Goal: Task Accomplishment & Management: Complete application form

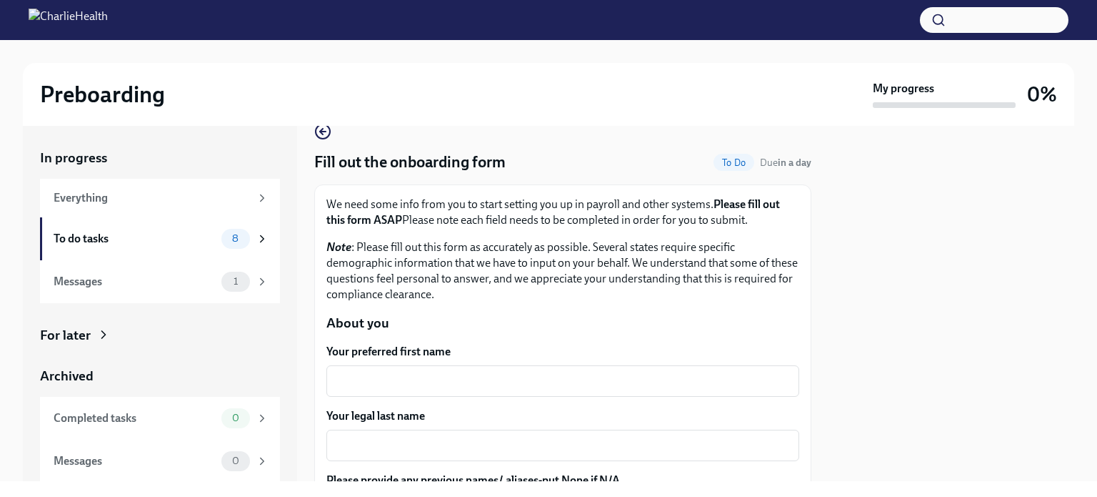
scroll to position [26, 0]
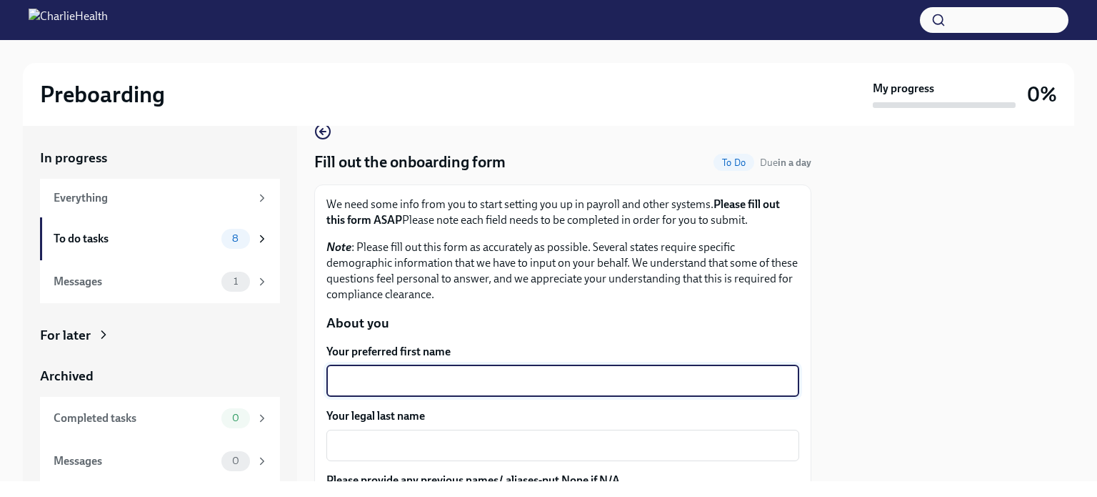
click at [477, 374] on textarea "Your preferred first name" at bounding box center [563, 380] width 456 height 17
type textarea "[PERSON_NAME]"
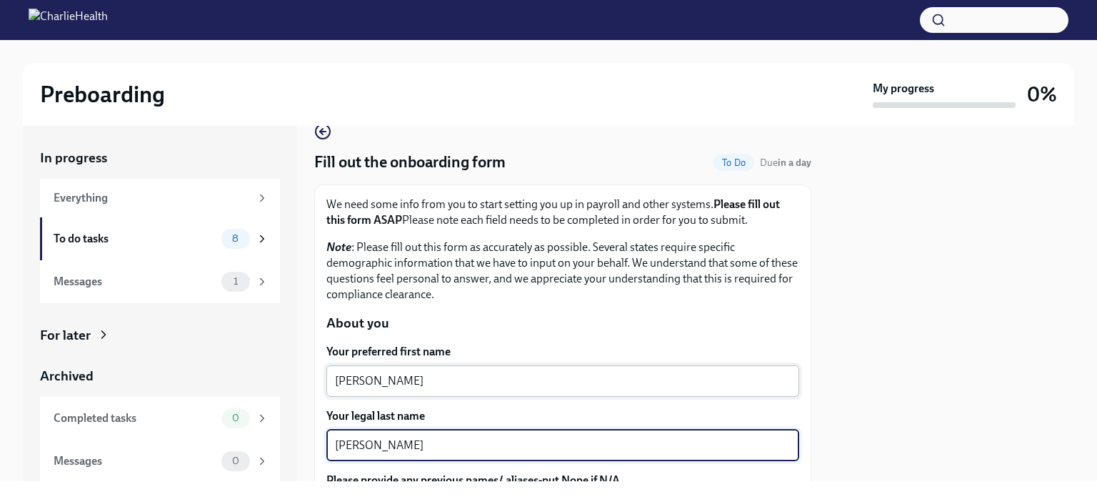
type textarea "[PERSON_NAME]"
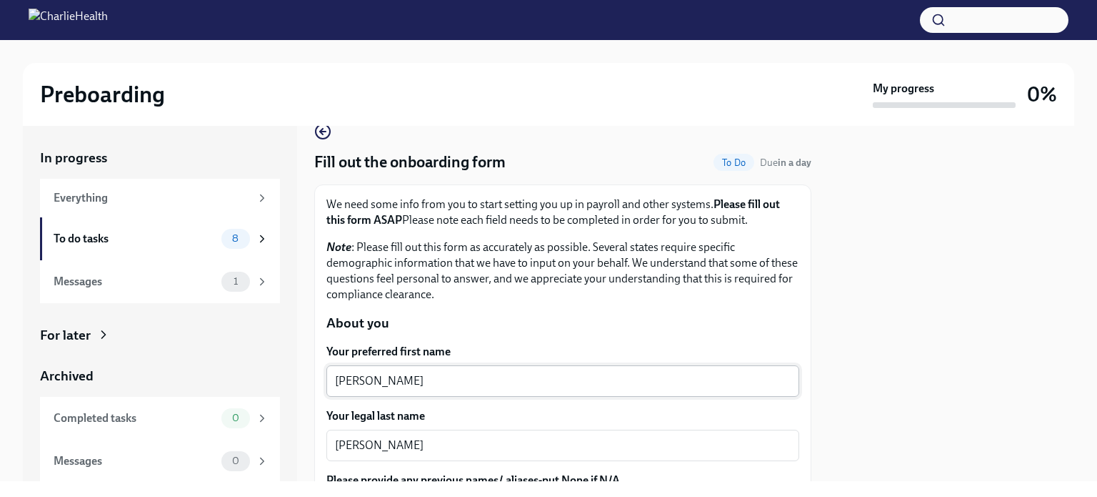
scroll to position [231, 0]
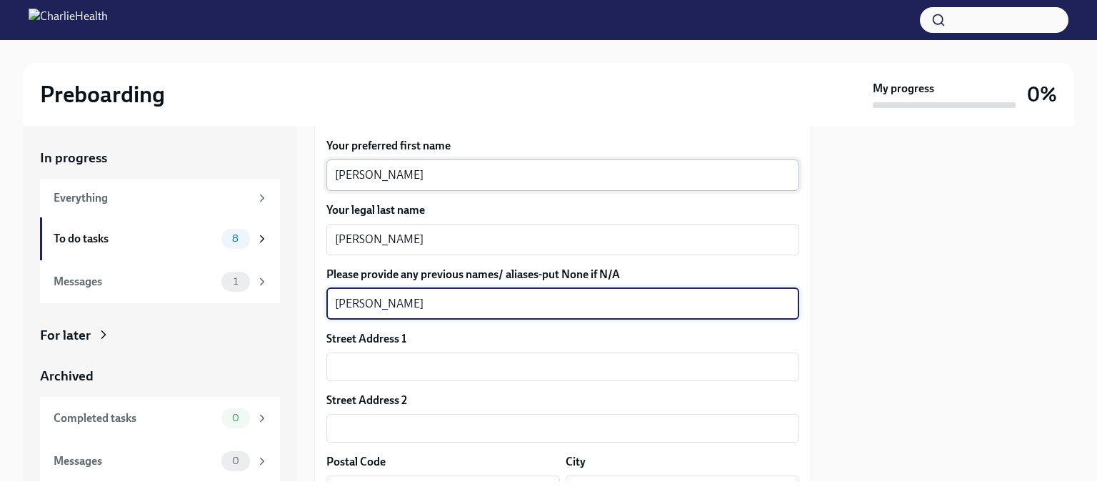
type textarea "[PERSON_NAME]"
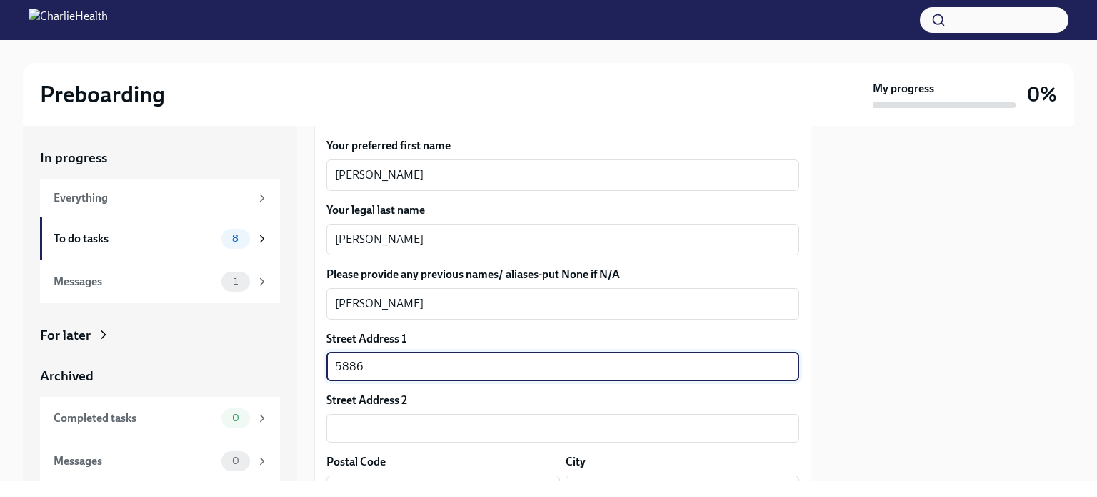
type input "[STREET_ADDRESS]"
type input "75422"
type input "[PERSON_NAME]"
type input "[GEOGRAPHIC_DATA]"
type input "US"
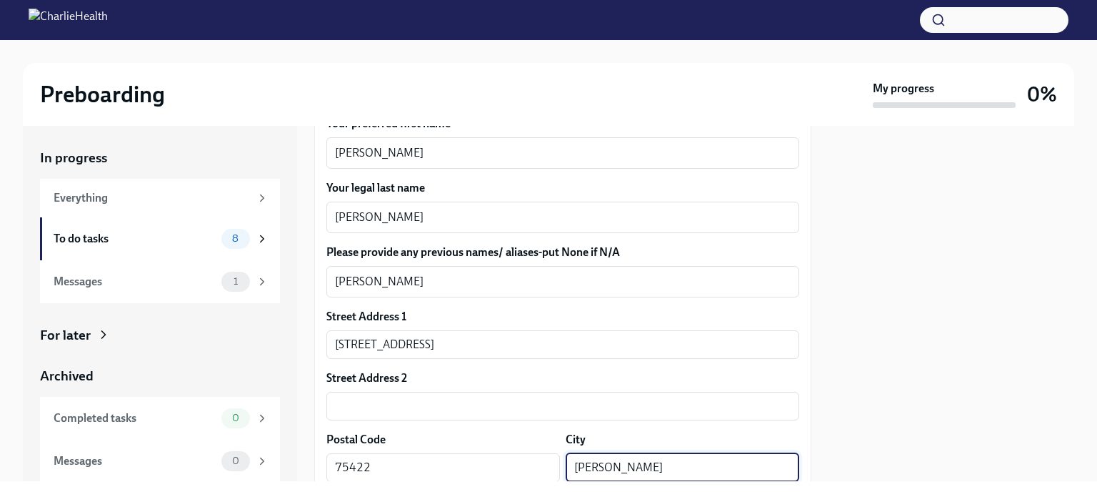
scroll to position [479, 0]
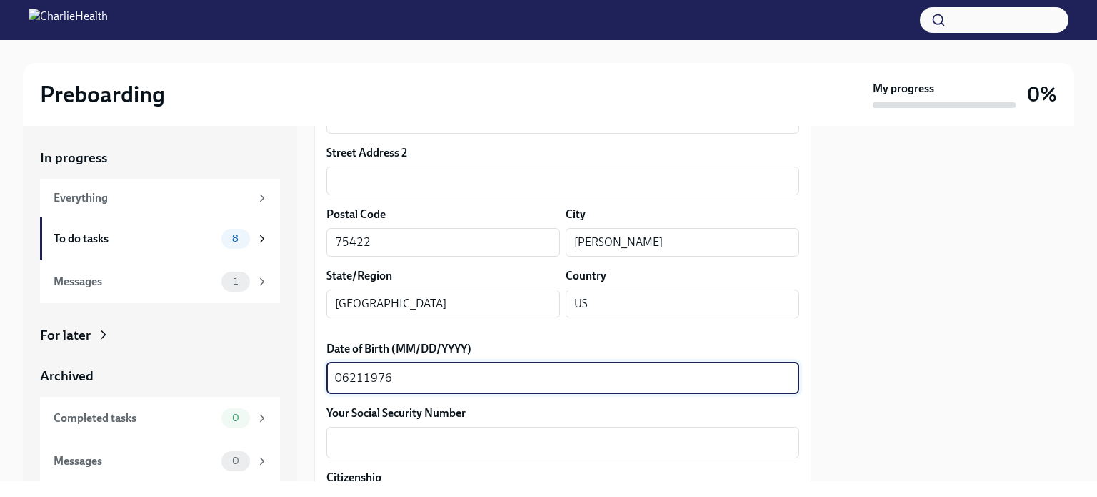
type textarea "06211976"
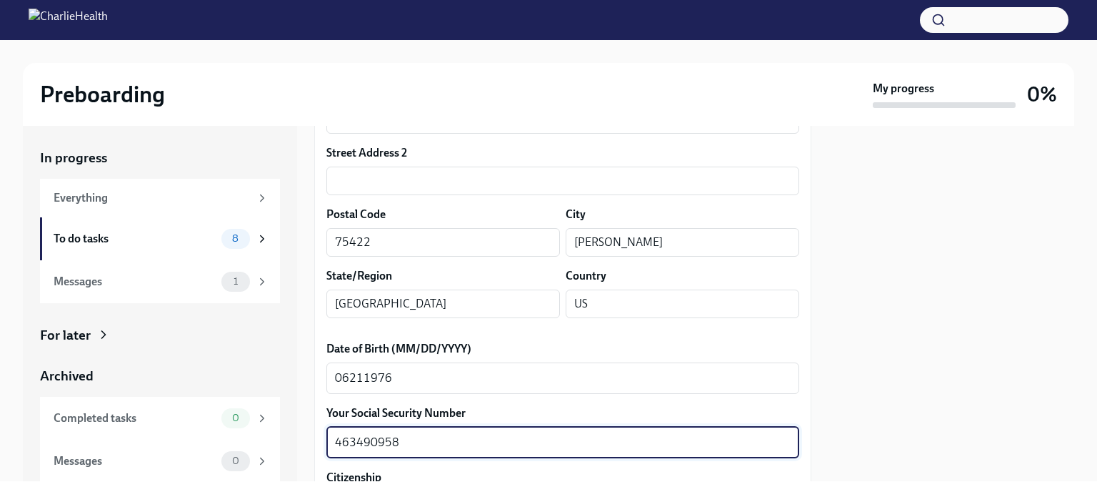
type textarea "463490958"
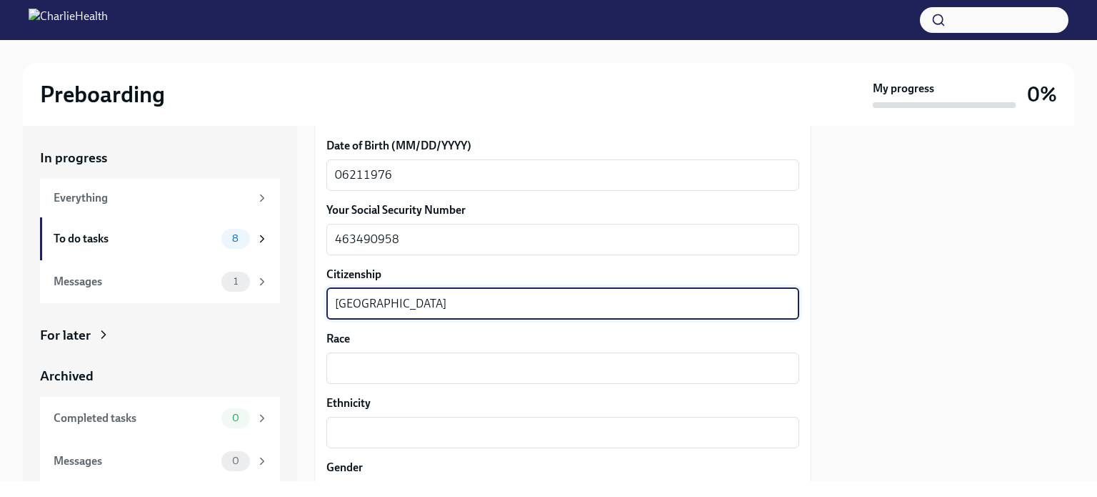
type textarea "[GEOGRAPHIC_DATA]"
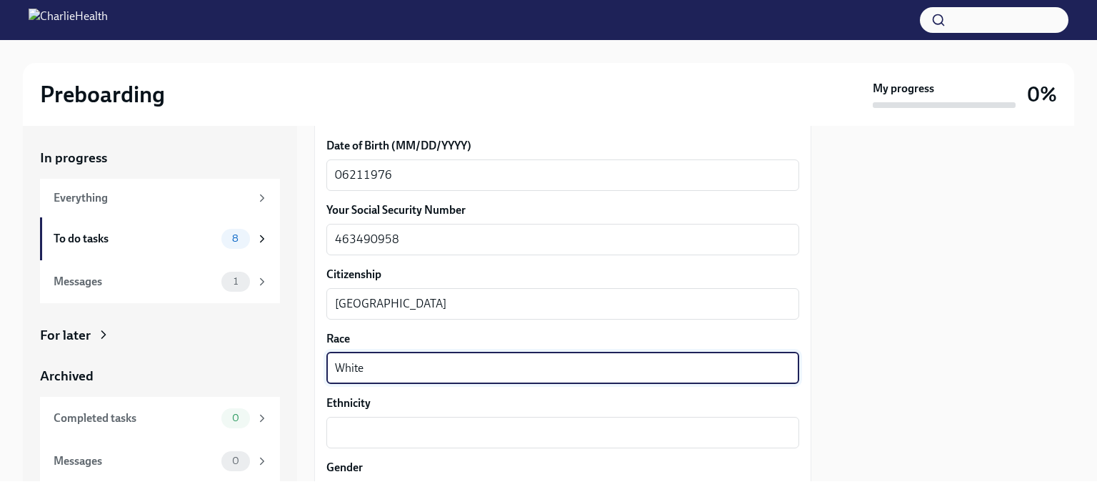
type textarea "White"
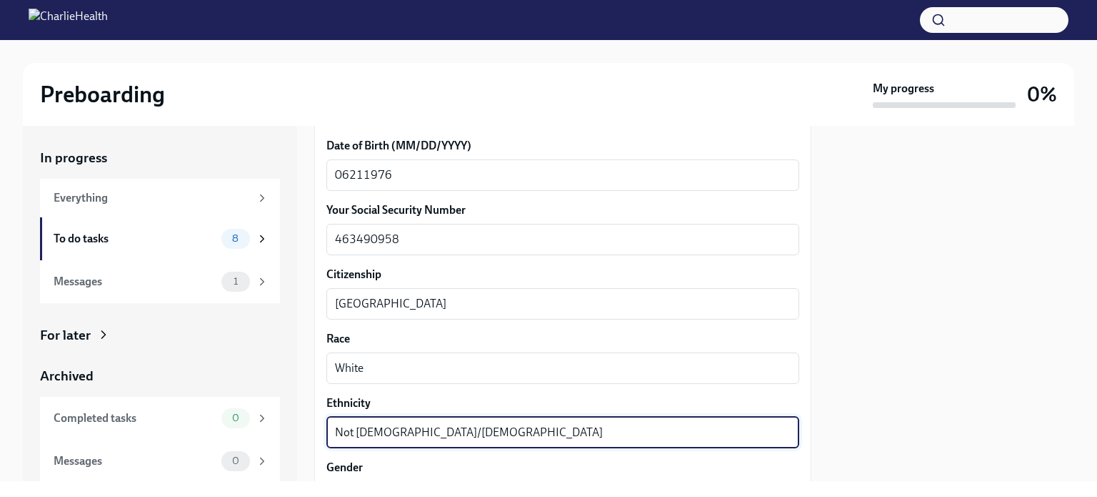
type textarea "Not [DEMOGRAPHIC_DATA]/[DEMOGRAPHIC_DATA]"
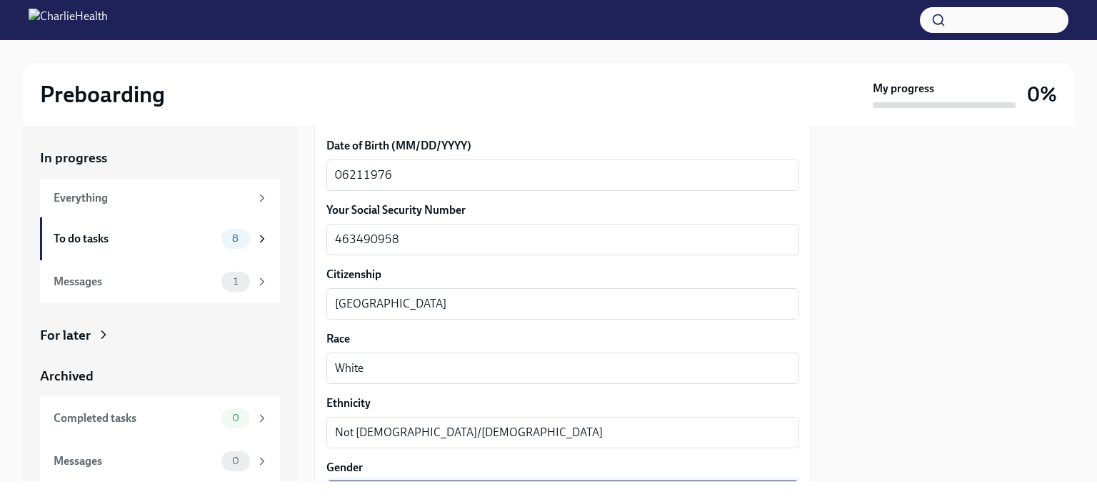
scroll to position [874, 0]
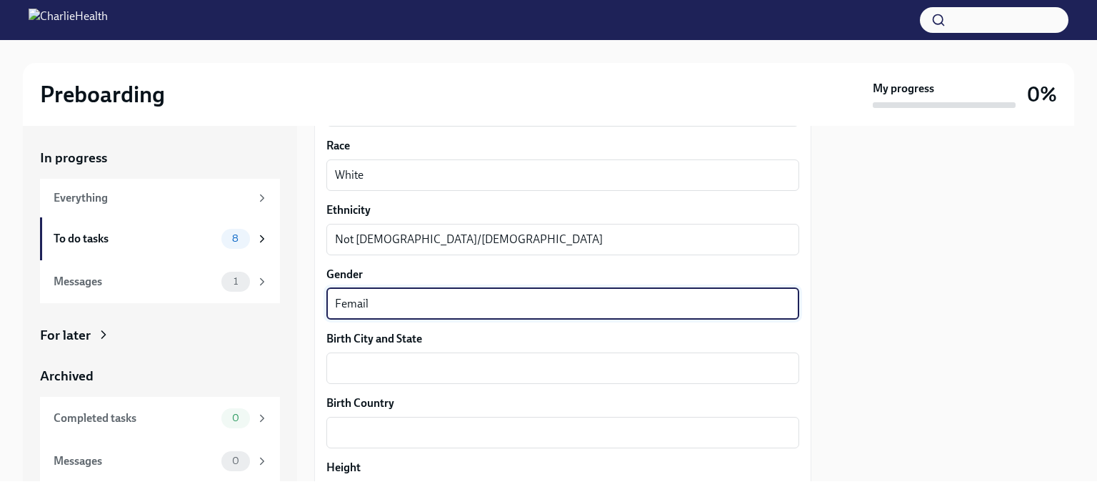
click at [397, 302] on textarea "Femail" at bounding box center [563, 303] width 456 height 17
type textarea "[DEMOGRAPHIC_DATA]"
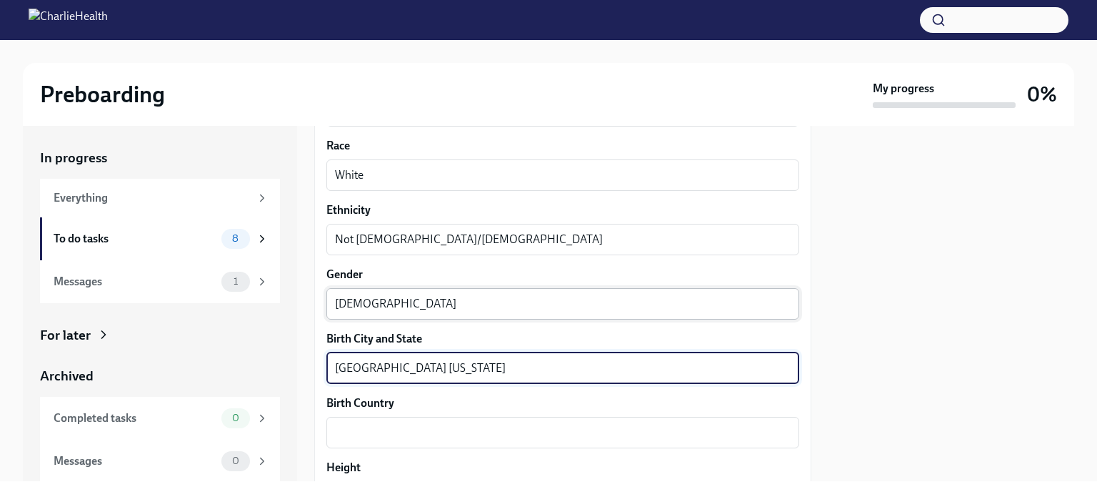
type textarea "[GEOGRAPHIC_DATA] [US_STATE]"
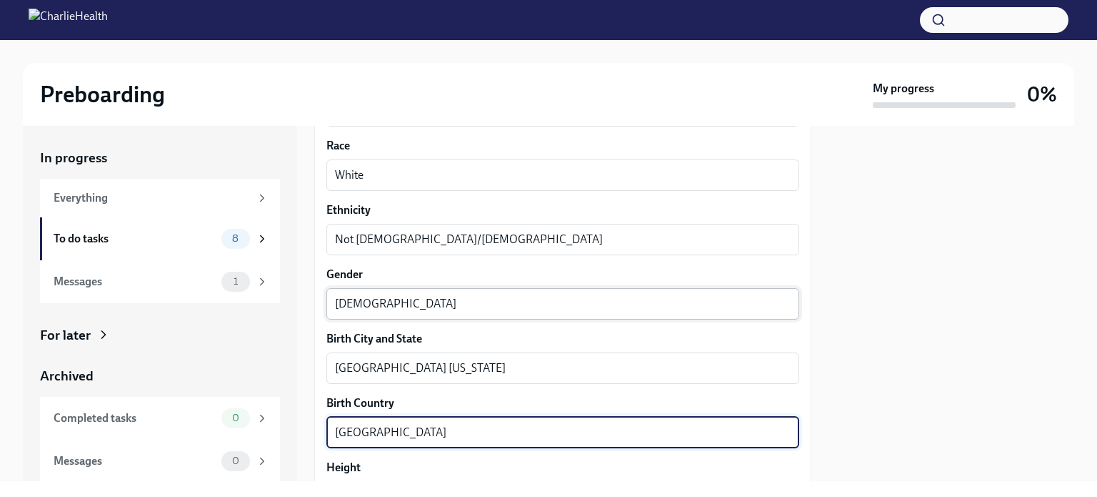
type textarea "[GEOGRAPHIC_DATA]"
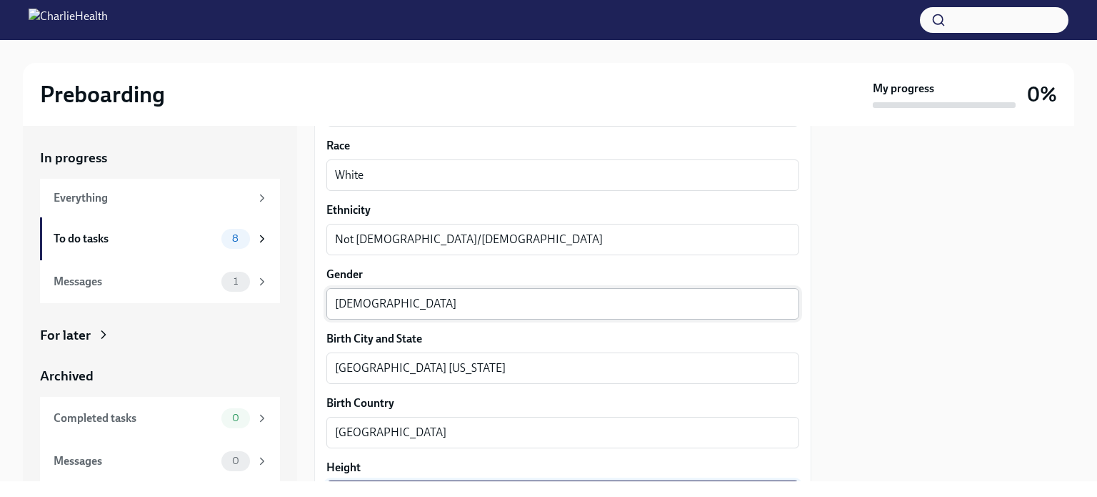
scroll to position [1067, 0]
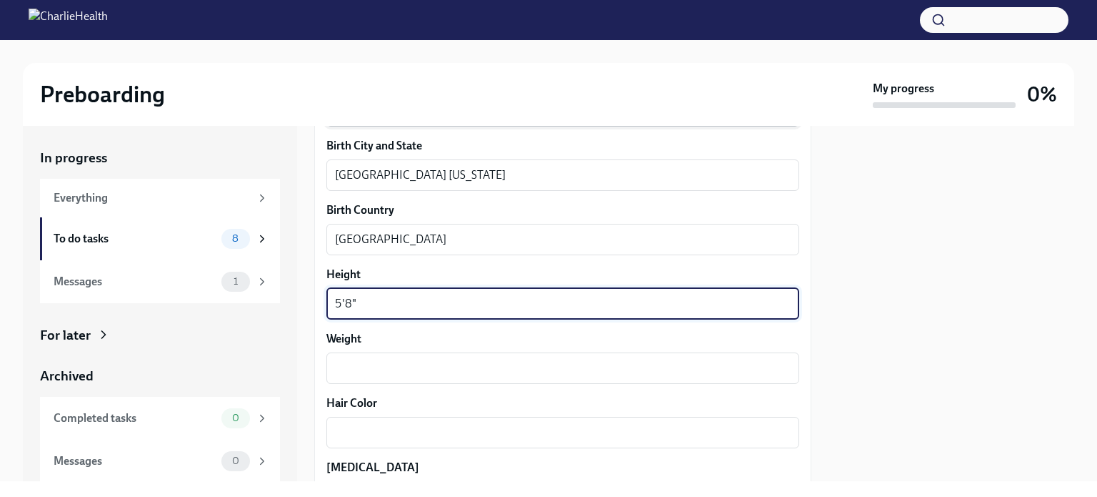
type textarea "5'8""
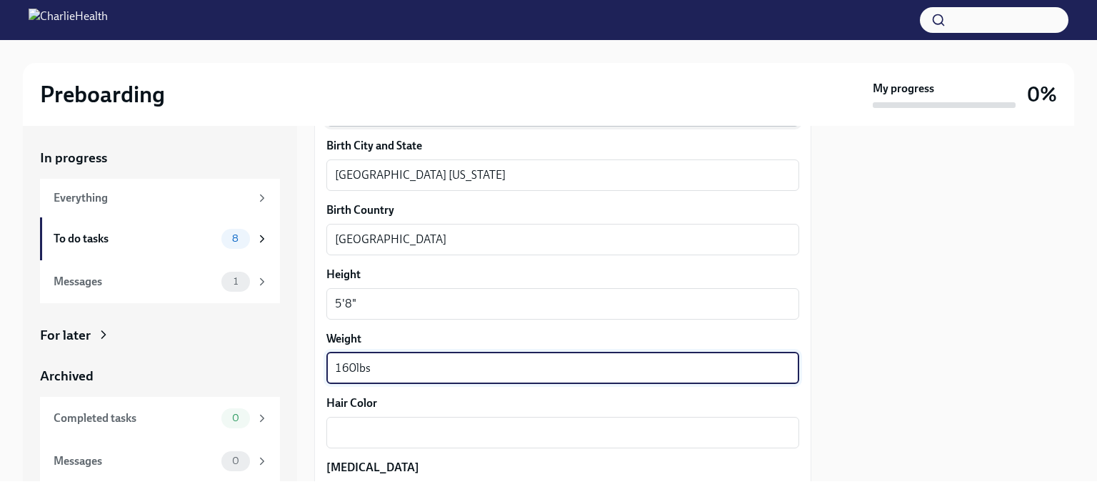
type textarea "160lbs"
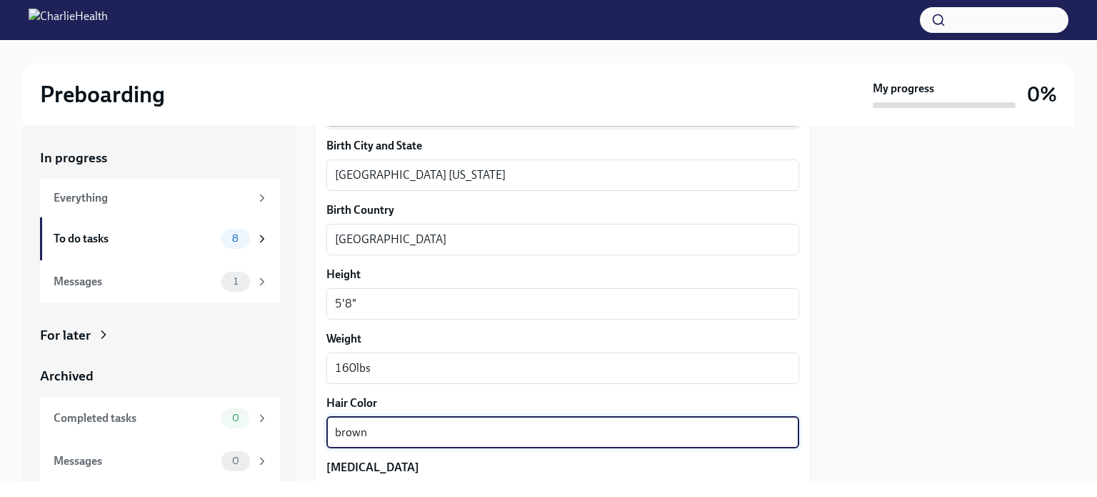
type textarea "brown"
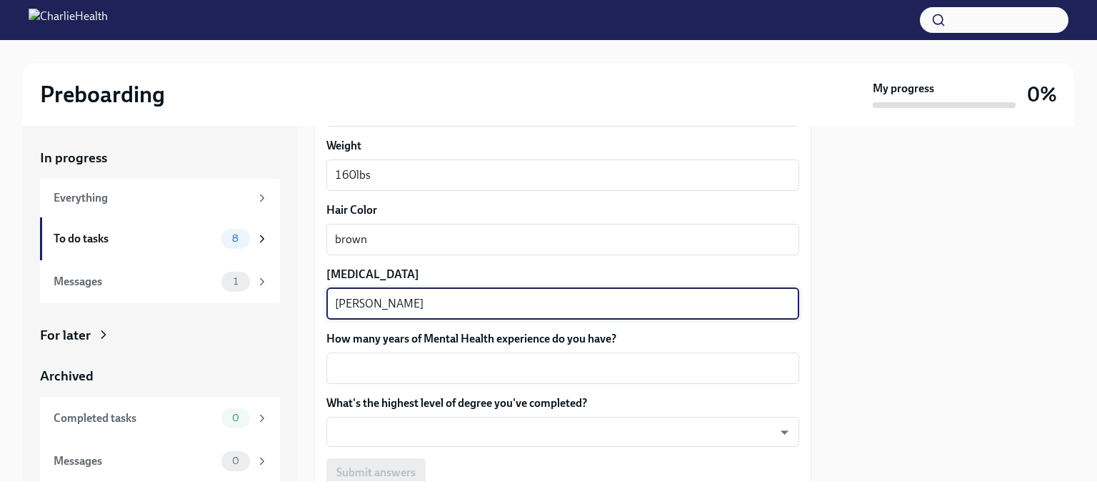
type textarea "[PERSON_NAME]"
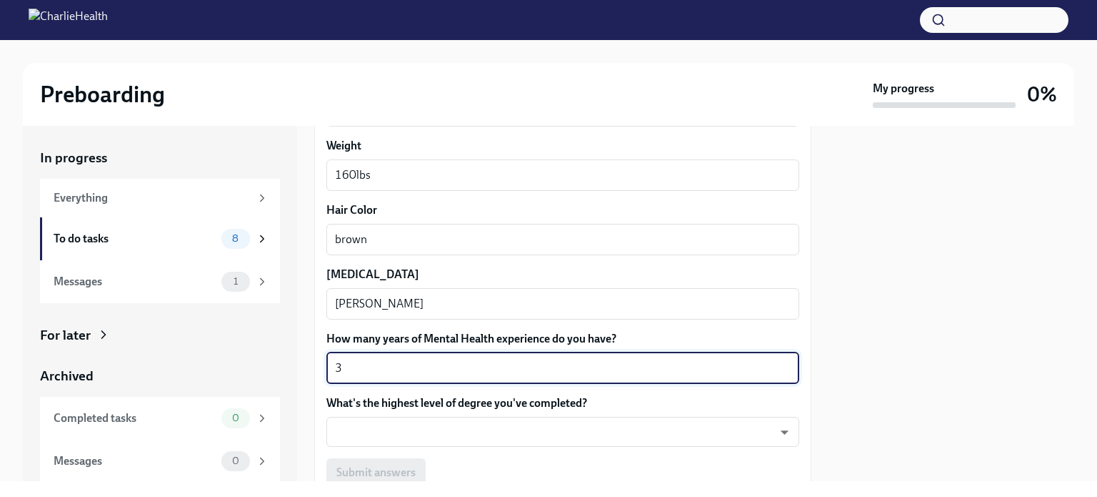
type textarea "3"
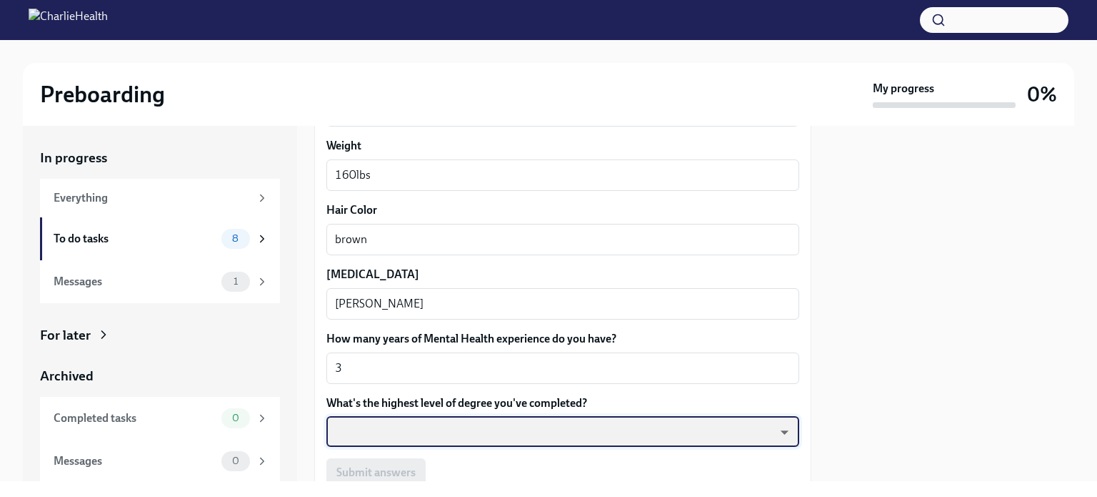
scroll to position [1380, 0]
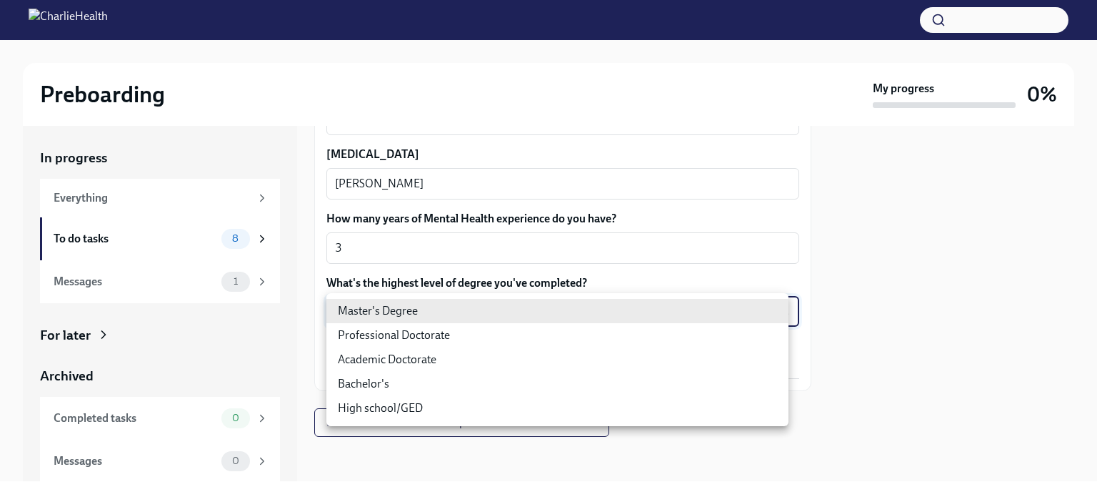
click at [397, 302] on body "Preboarding My progress 0% In progress Everything To do tasks 8 Messages 1 For …" at bounding box center [548, 248] width 1097 height 497
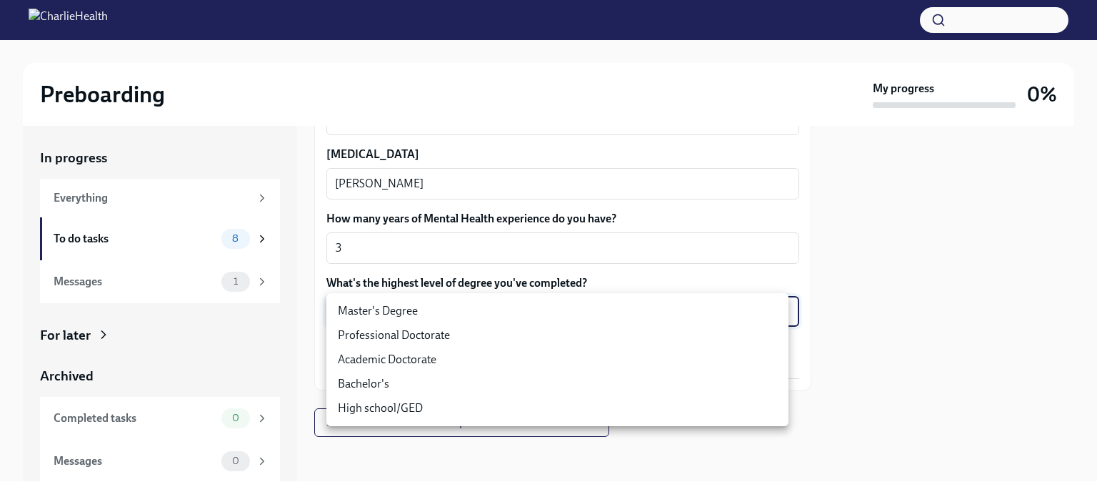
click at [399, 304] on li "Master's Degree" at bounding box center [558, 311] width 462 height 24
type input "2vBr-ghkD"
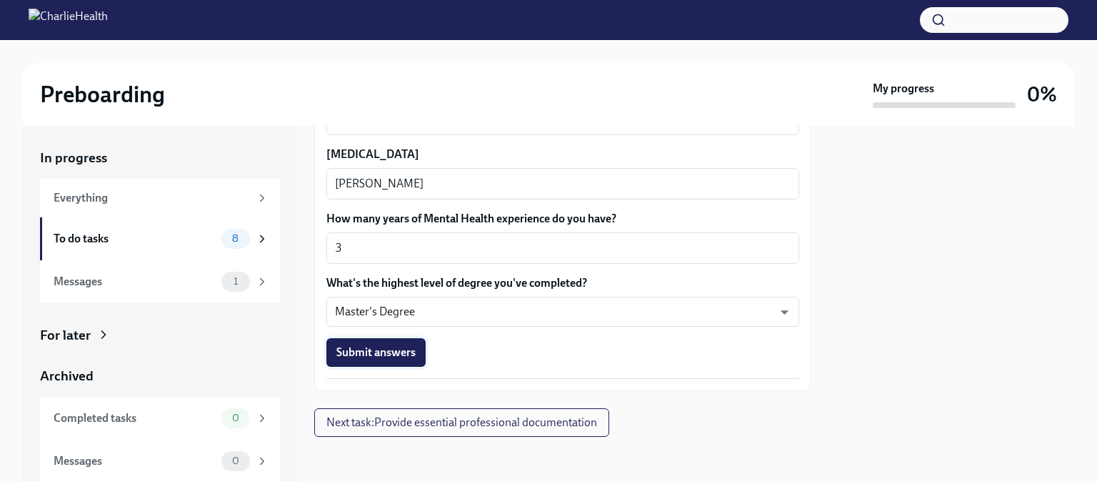
click at [384, 354] on span "Submit answers" at bounding box center [376, 352] width 79 height 14
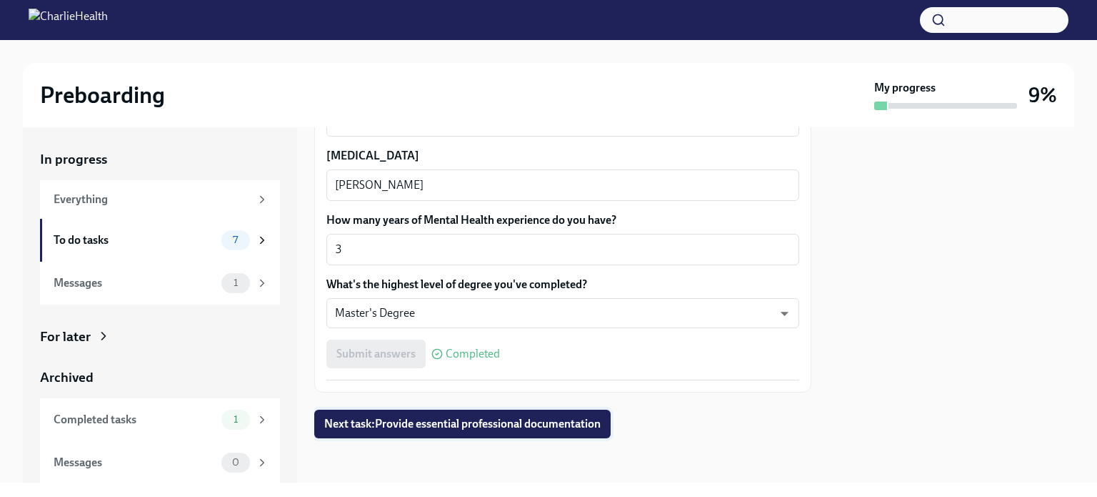
click at [391, 424] on span "Next task : Provide essential professional documentation" at bounding box center [462, 424] width 276 height 14
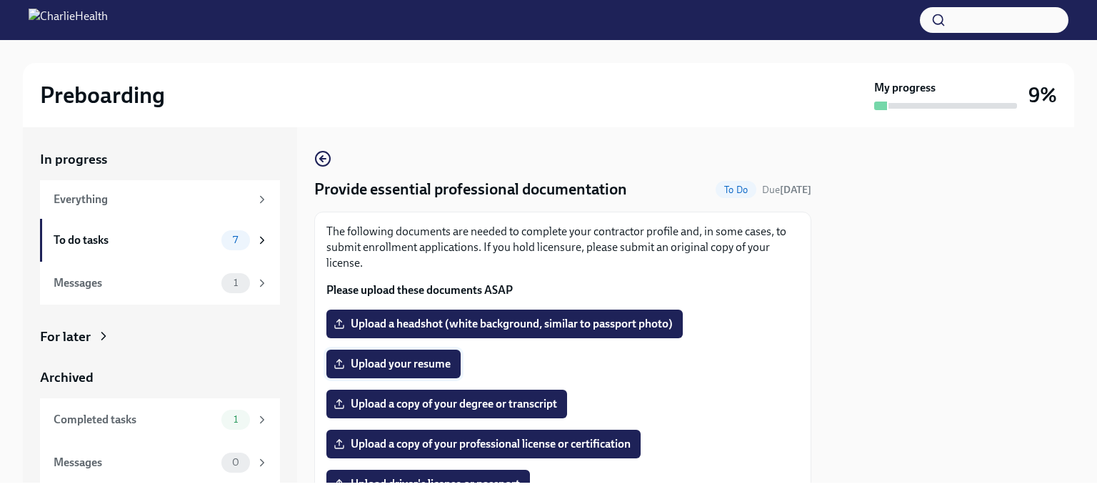
click at [343, 364] on icon at bounding box center [339, 363] width 11 height 11
click at [0, 0] on input "Upload your resume" at bounding box center [0, 0] width 0 height 0
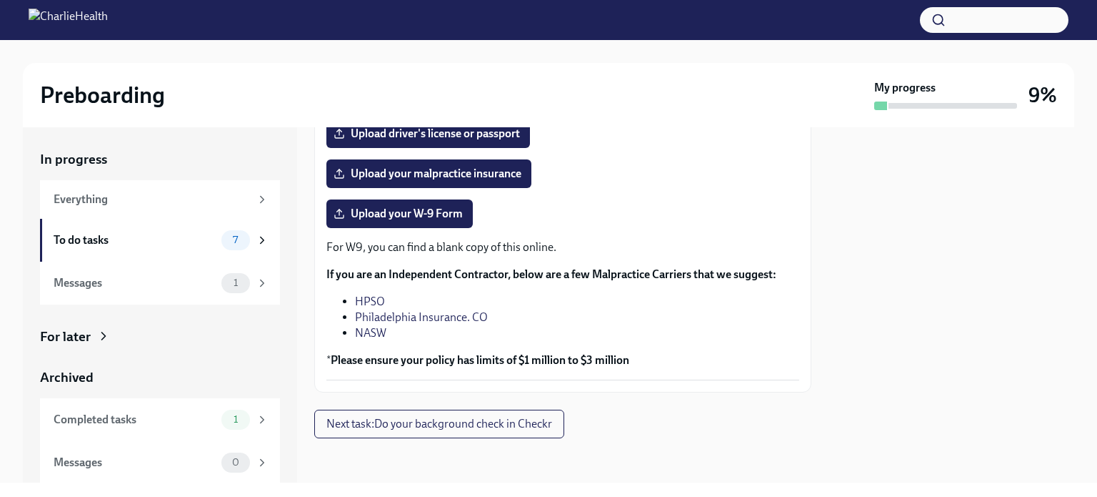
scroll to position [350, 0]
